Goal: Find specific page/section: Find specific page/section

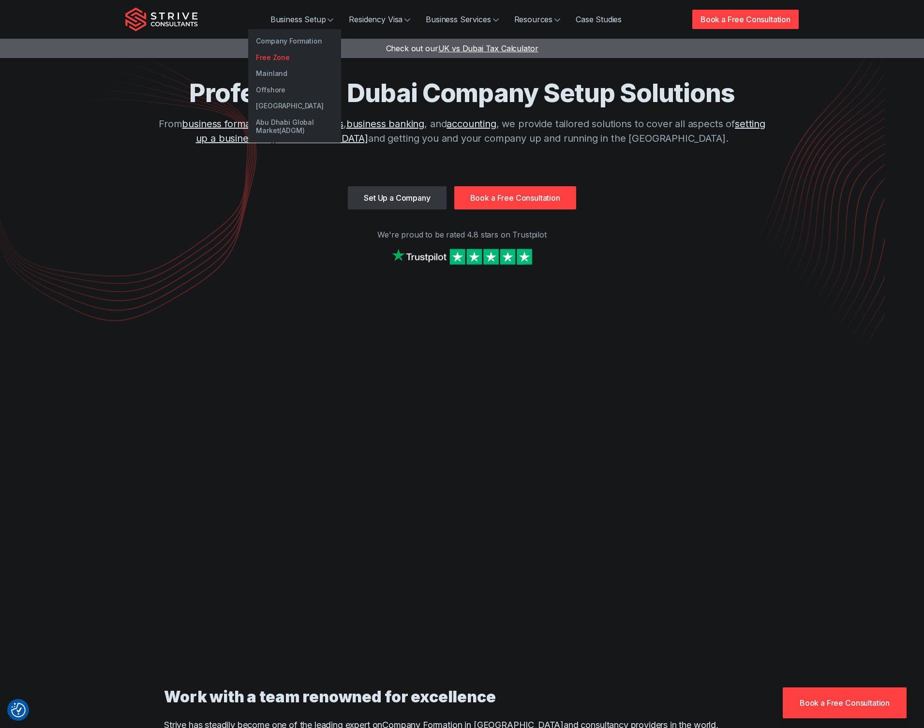
click at [276, 57] on link "Free Zone" at bounding box center [294, 57] width 93 height 16
